Goal: Task Accomplishment & Management: Manage account settings

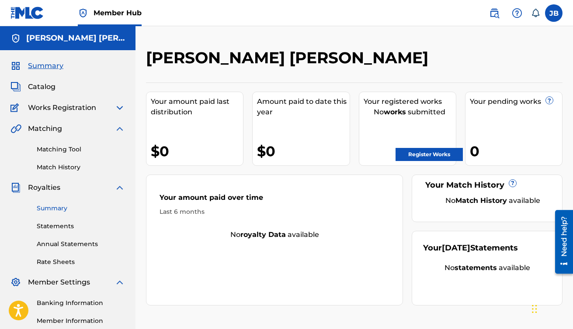
click at [56, 209] on link "Summary" at bounding box center [81, 208] width 88 height 9
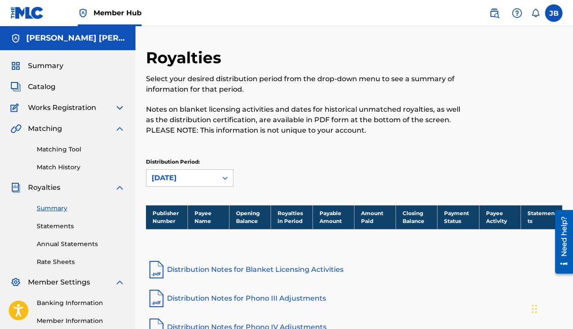
click at [200, 218] on th "Payee Name" at bounding box center [208, 217] width 42 height 24
click at [425, 217] on th "Closing Balance" at bounding box center [417, 217] width 42 height 24
click at [540, 216] on th "Statements" at bounding box center [541, 217] width 42 height 24
click at [227, 173] on div at bounding box center [225, 178] width 16 height 16
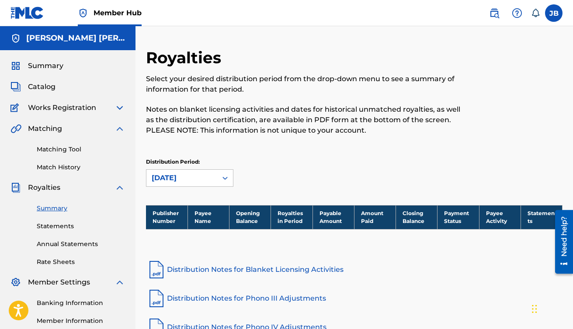
click at [330, 153] on div "Royalties Select your desired distribution period from the drop-down menu to se…" at bounding box center [354, 126] width 416 height 157
click at [73, 105] on span "Works Registration" at bounding box center [62, 108] width 68 height 10
click at [118, 129] on img at bounding box center [119, 129] width 10 height 10
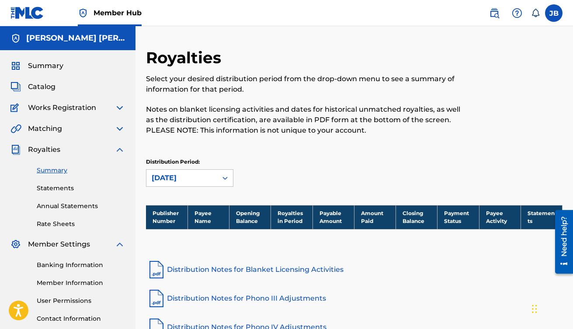
click at [117, 152] on img at bounding box center [119, 150] width 10 height 10
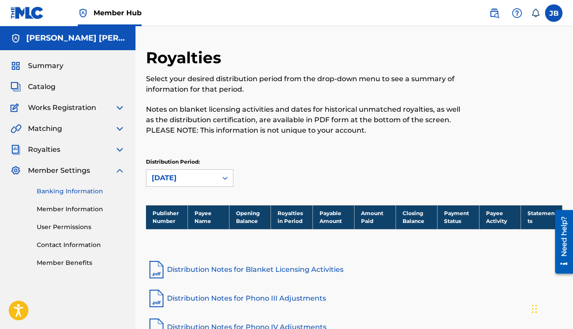
click at [94, 190] on link "Banking Information" at bounding box center [81, 191] width 88 height 9
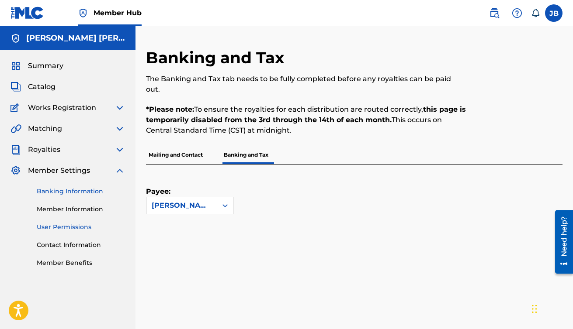
click at [71, 225] on link "User Permissions" at bounding box center [81, 227] width 88 height 9
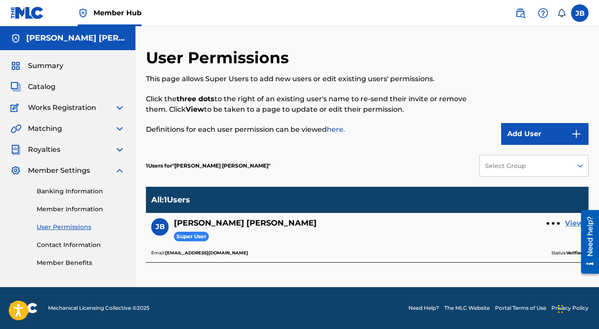
click at [571, 226] on link "View" at bounding box center [574, 223] width 18 height 10
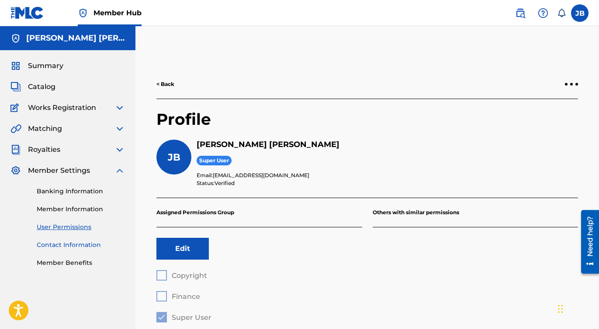
click at [58, 246] on link "Contact Information" at bounding box center [81, 245] width 88 height 9
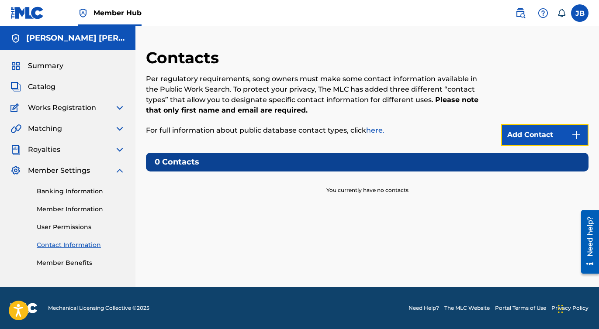
click at [571, 139] on img at bounding box center [576, 135] width 10 height 10
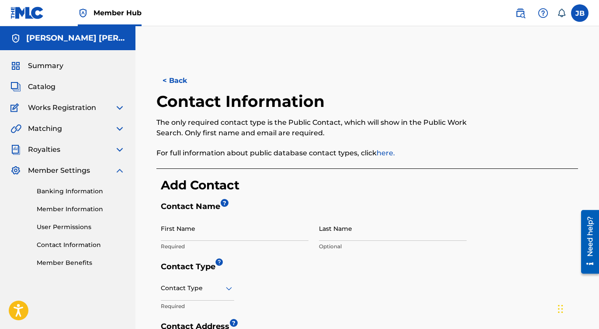
drag, startPoint x: 596, startPoint y: 120, endPoint x: 596, endPoint y: 150, distance: 30.2
click at [211, 230] on input "First Name" at bounding box center [235, 228] width 148 height 25
type input "J.Paul"
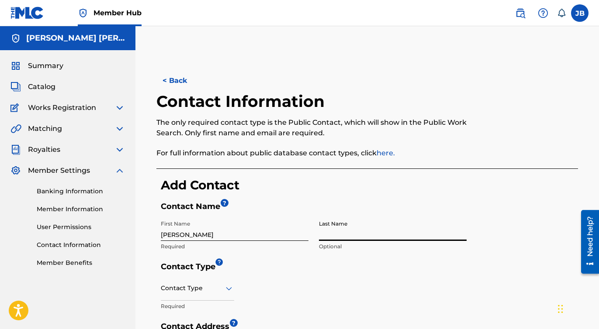
click at [359, 235] on input "Last Name" at bounding box center [393, 228] width 148 height 25
type input "[PERSON_NAME]"
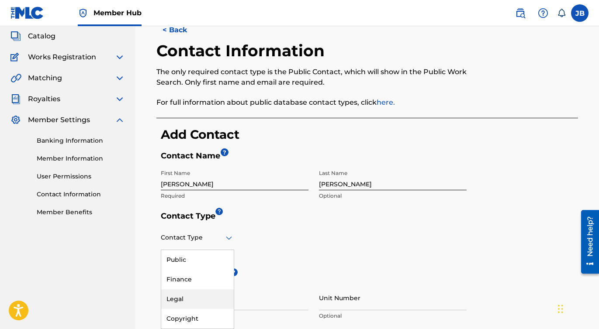
click at [221, 250] on div "Legal, 3 of 4. 4 results available. Use Up and Down to choose options, press En…" at bounding box center [197, 237] width 73 height 25
click at [184, 266] on div "Public" at bounding box center [197, 260] width 73 height 20
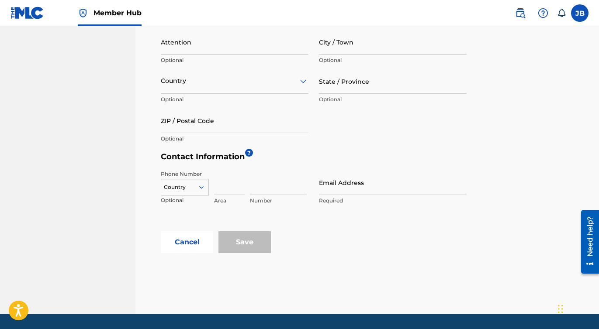
scroll to position [348, 0]
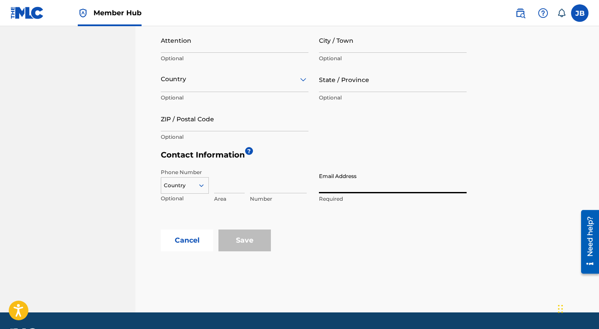
click at [357, 186] on input "Email Address" at bounding box center [393, 181] width 148 height 25
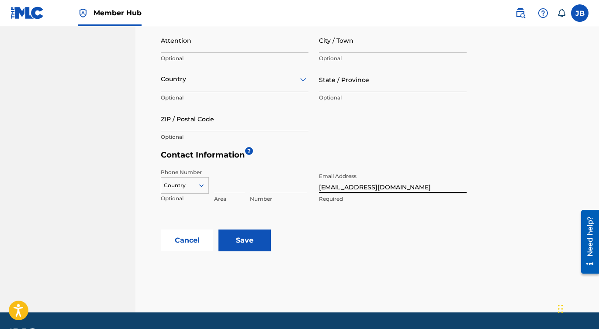
type input "[EMAIL_ADDRESS][DOMAIN_NAME]"
click at [473, 130] on div "Contact Address ? Street Address Optional Unit Number Optional Attention Option…" at bounding box center [369, 62] width 417 height 176
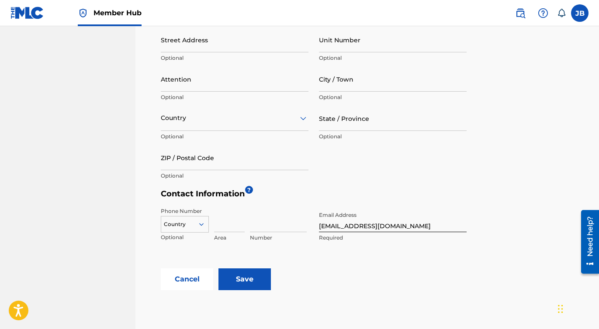
scroll to position [311, 0]
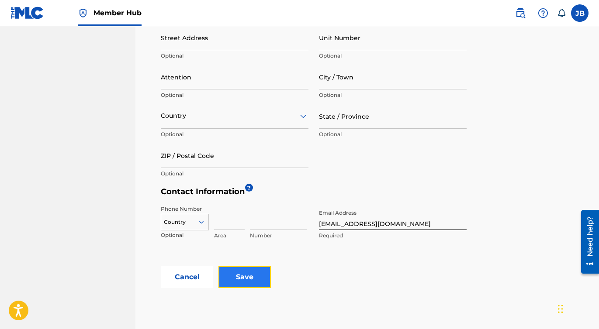
click at [251, 275] on input "Save" at bounding box center [244, 278] width 52 height 22
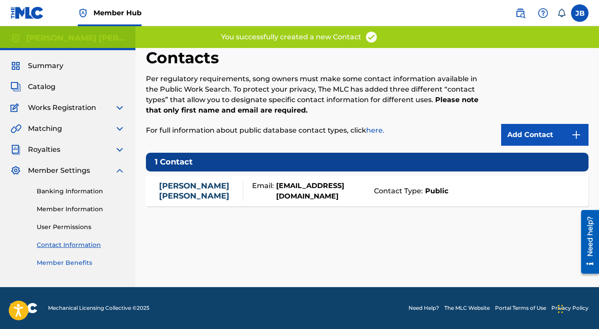
click at [61, 260] on link "Member Benefits" at bounding box center [81, 263] width 88 height 9
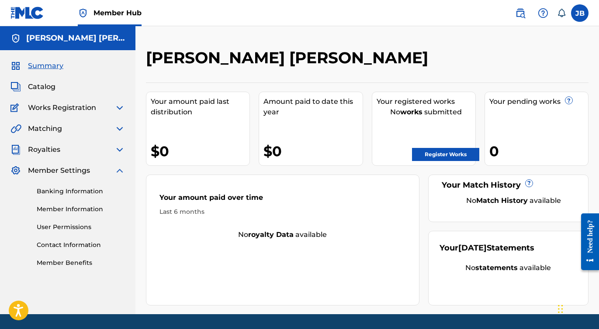
click at [118, 172] on img at bounding box center [119, 171] width 10 height 10
click at [116, 108] on img at bounding box center [119, 108] width 10 height 10
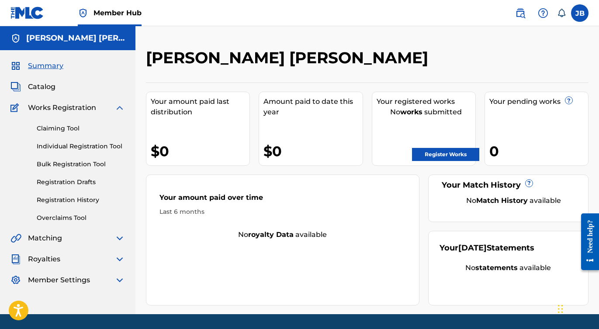
click at [116, 108] on img at bounding box center [119, 108] width 10 height 10
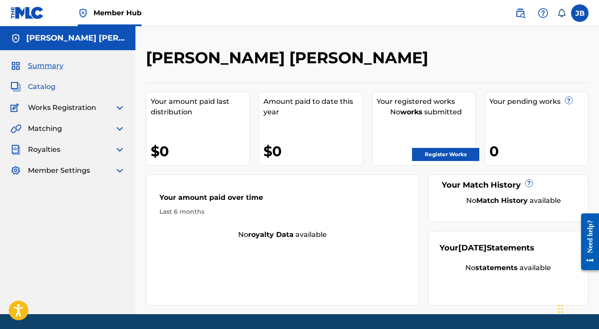
click at [35, 88] on span "Catalog" at bounding box center [42, 87] width 28 height 10
